Goal: Information Seeking & Learning: Learn about a topic

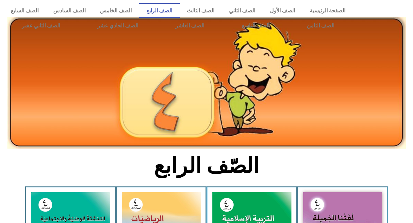
click at [403, 142] on img at bounding box center [206, 83] width 399 height 133
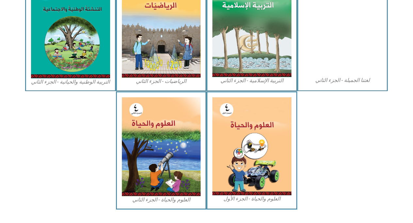
scroll to position [346, 0]
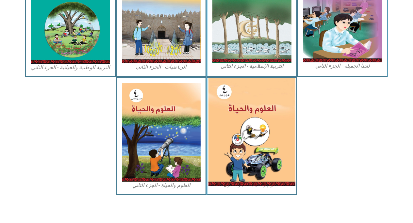
click at [272, 138] on img at bounding box center [252, 132] width 87 height 108
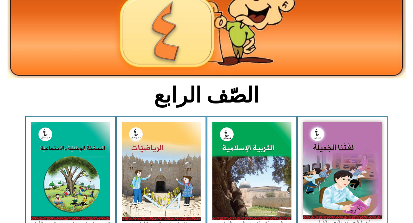
scroll to position [66, 0]
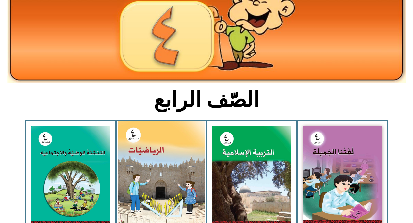
click at [150, 157] on img at bounding box center [161, 176] width 87 height 109
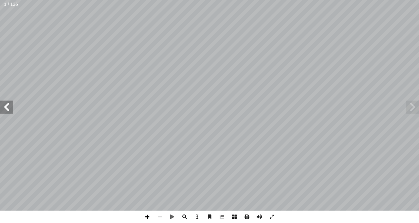
click at [147, 215] on span at bounding box center [147, 217] width 12 height 12
click at [236, 217] on span at bounding box center [234, 217] width 12 height 12
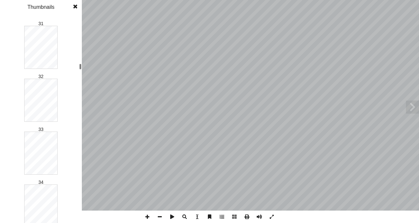
click at [81, 67] on div at bounding box center [80, 67] width 2 height 6
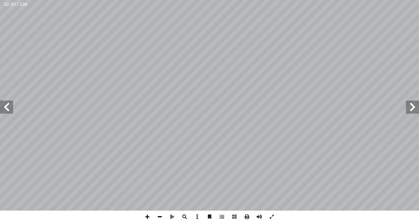
click at [159, 216] on span at bounding box center [159, 217] width 12 height 12
click at [411, 103] on span at bounding box center [412, 107] width 13 height 13
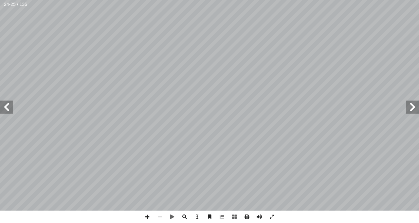
click at [8, 107] on span at bounding box center [6, 107] width 13 height 13
click at [147, 215] on span at bounding box center [147, 217] width 12 height 12
click at [158, 216] on span at bounding box center [159, 217] width 12 height 12
click at [6, 111] on span at bounding box center [6, 107] width 13 height 13
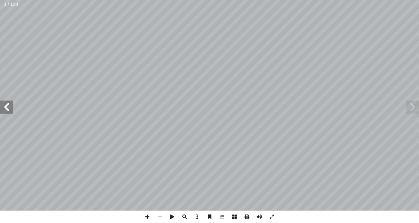
click at [6, 111] on span at bounding box center [6, 107] width 13 height 13
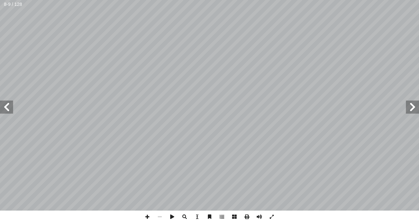
click at [6, 111] on span at bounding box center [6, 107] width 13 height 13
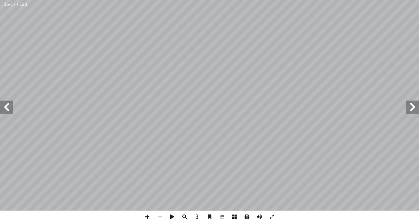
click at [6, 111] on span at bounding box center [6, 107] width 13 height 13
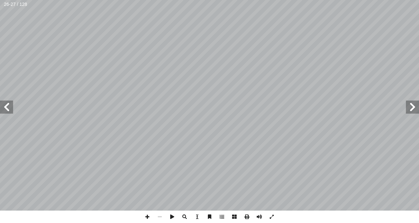
click at [6, 111] on span at bounding box center [6, 107] width 13 height 13
click at [145, 218] on span at bounding box center [147, 217] width 12 height 12
click at [8, 107] on span at bounding box center [6, 107] width 13 height 13
